Goal: Find specific page/section: Find specific page/section

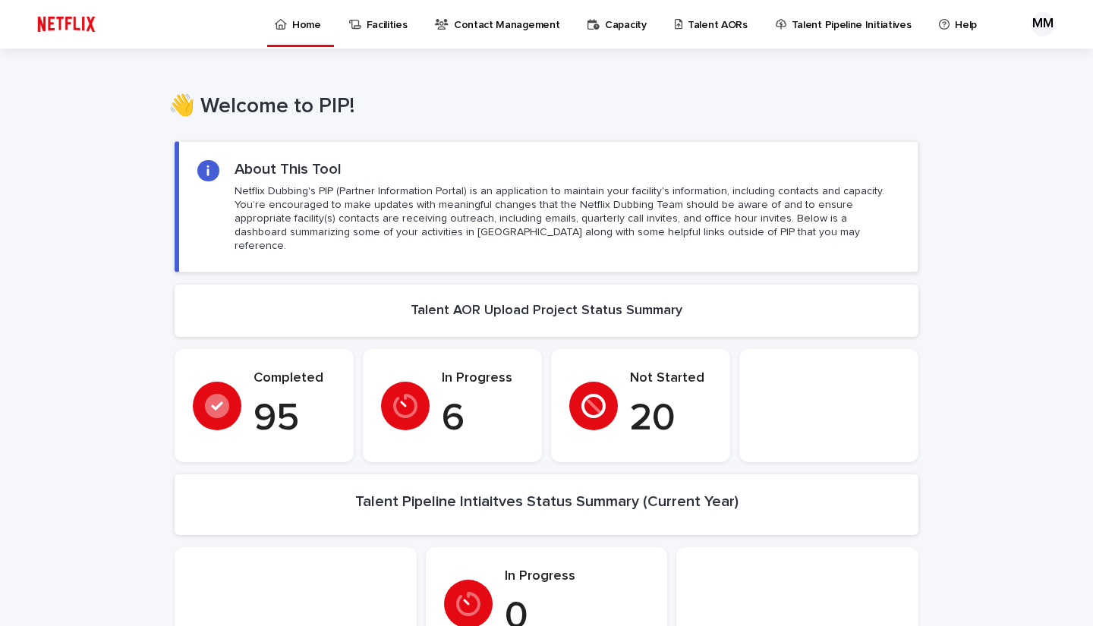
click at [688, 23] on p "Talent AORs" at bounding box center [718, 16] width 60 height 32
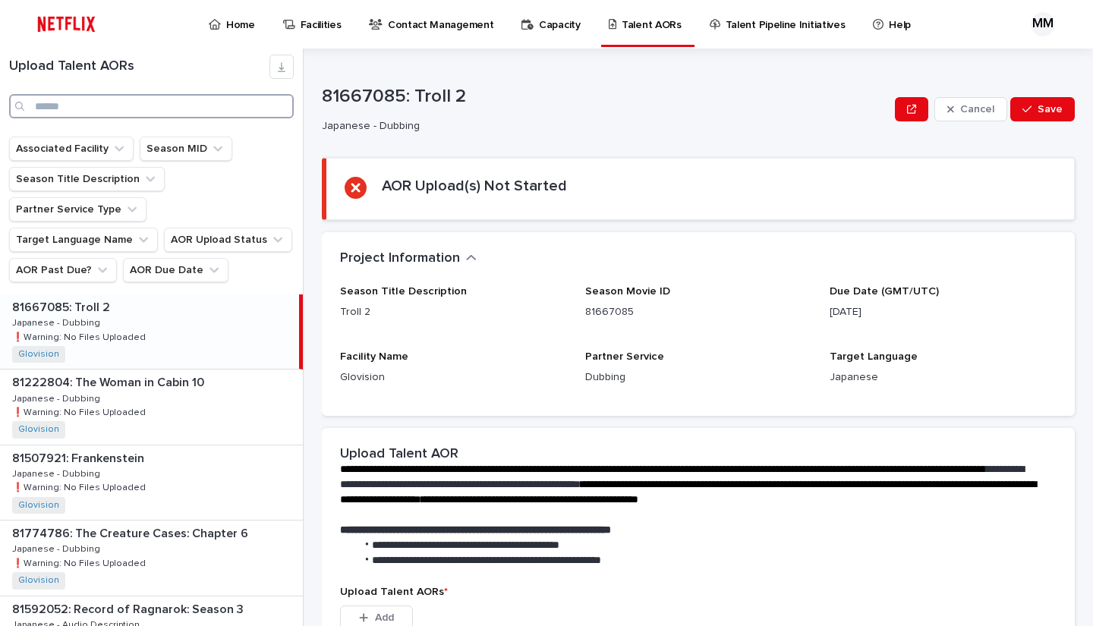
click at [145, 112] on input "Search" at bounding box center [151, 106] width 285 height 24
type input "*"
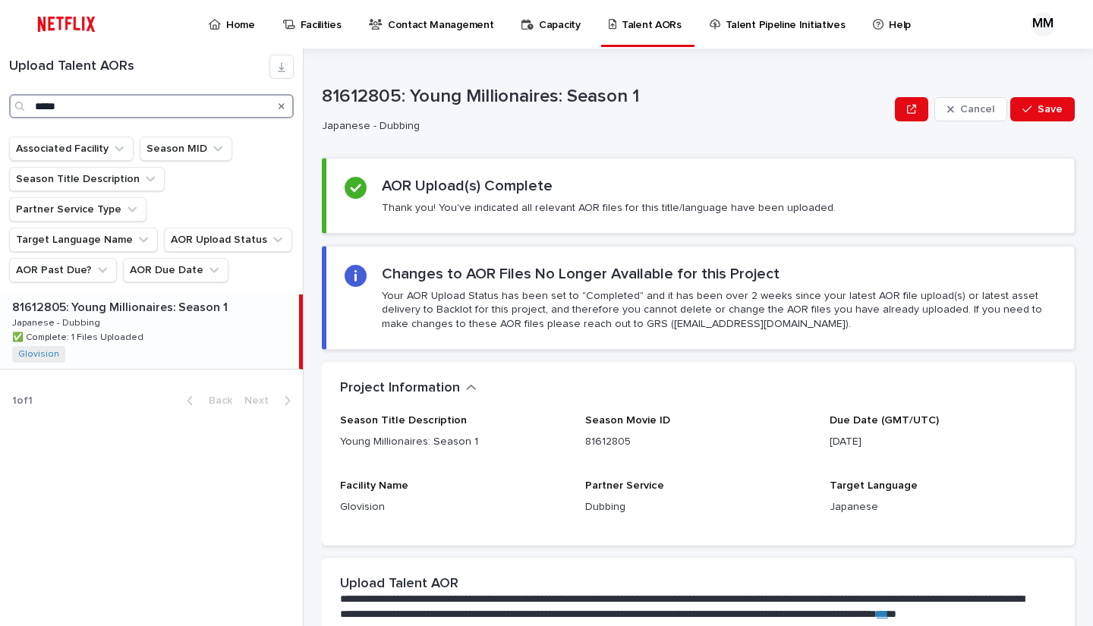
type input "*****"
click at [182, 311] on div "81612805: Young Millionaires: Season 1 81612805: Young Millionaires: Season 1 J…" at bounding box center [149, 332] width 299 height 74
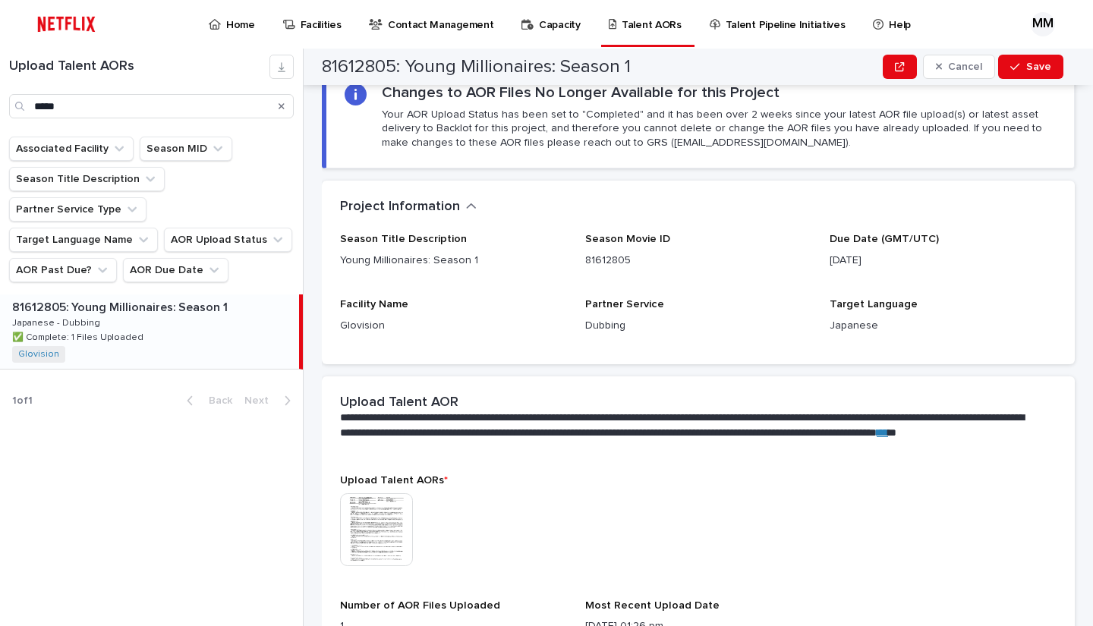
scroll to position [228, 0]
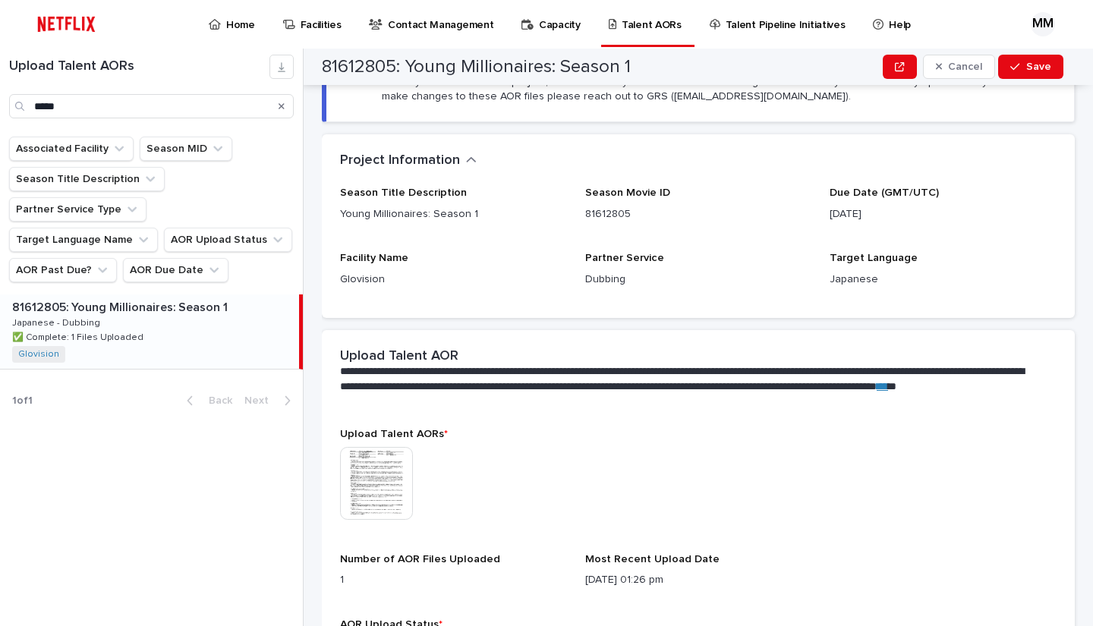
click at [374, 476] on img at bounding box center [376, 483] width 73 height 73
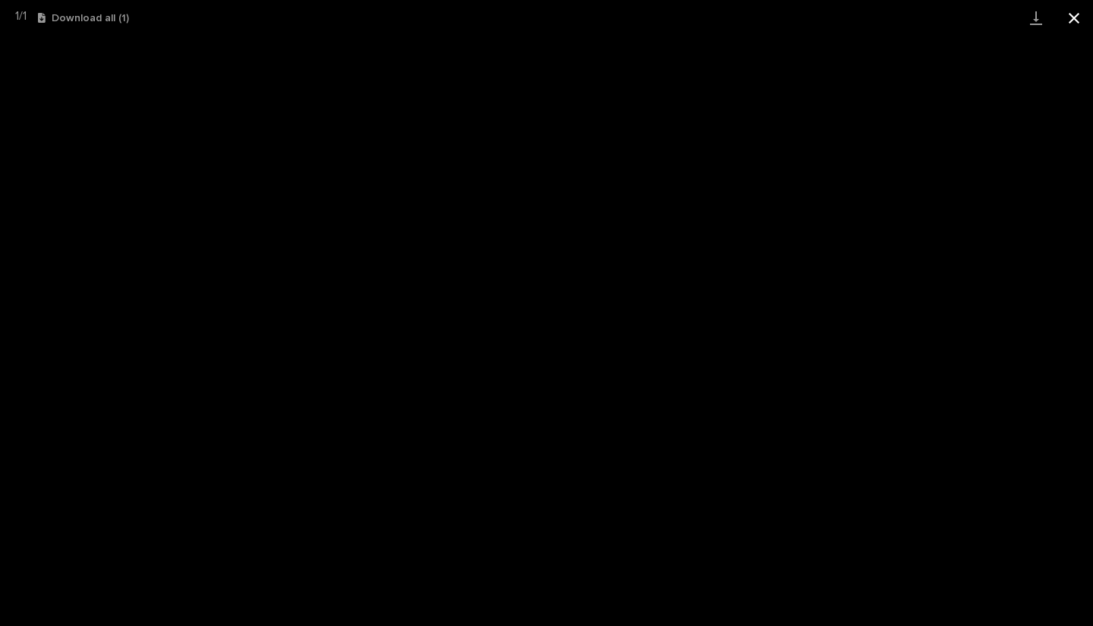
click at [1075, 13] on button "Close gallery" at bounding box center [1074, 18] width 38 height 36
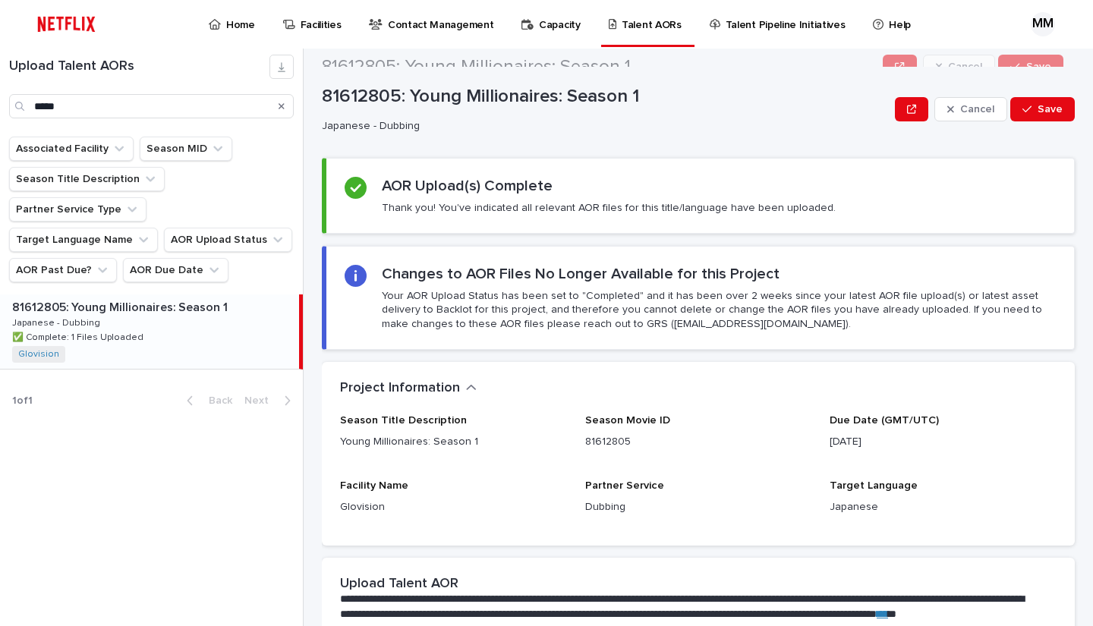
scroll to position [0, 0]
